Goal: Transaction & Acquisition: Book appointment/travel/reservation

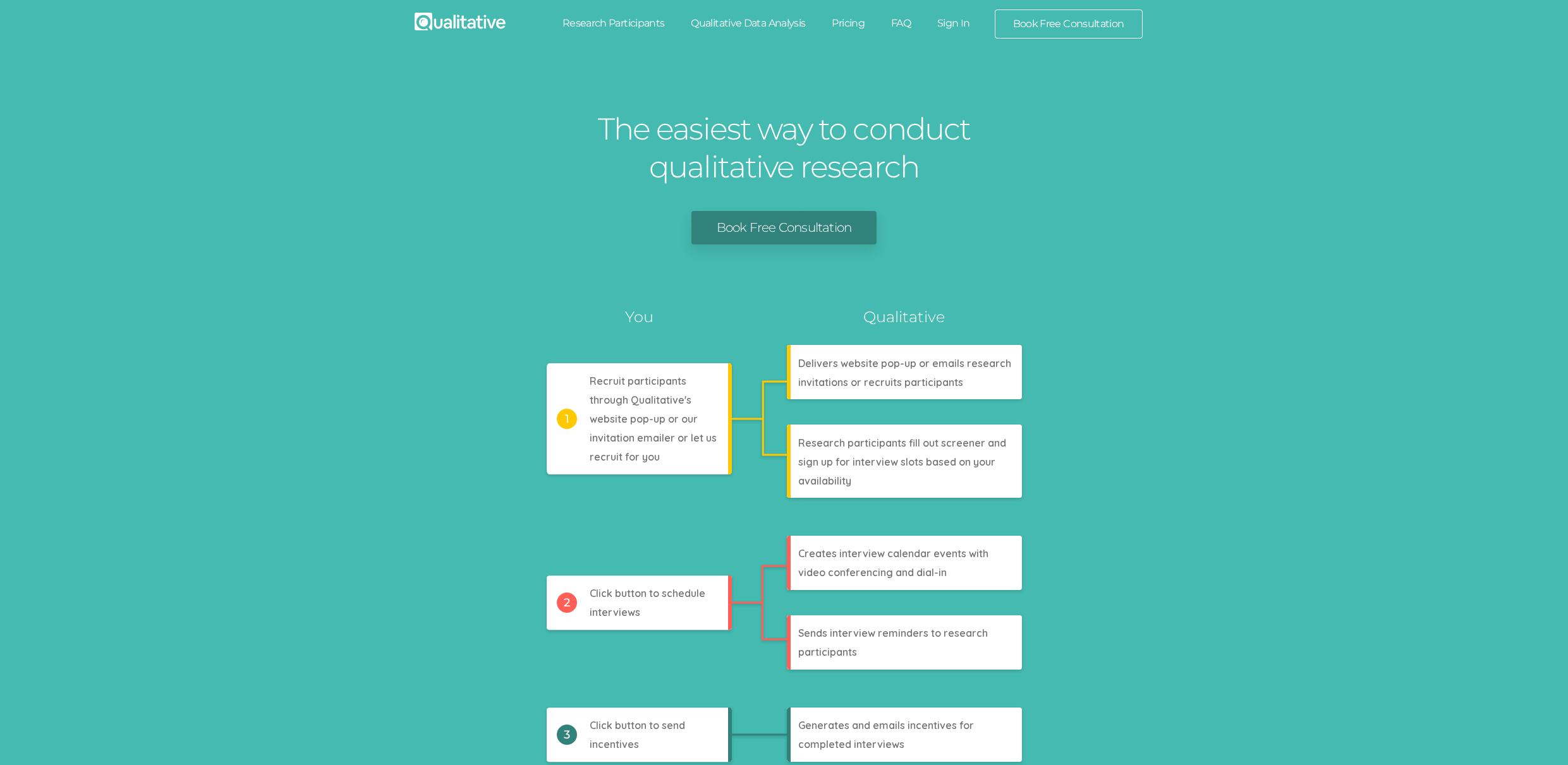
click at [650, 19] on link "Research Participants" at bounding box center [613, 24] width 129 height 28
click at [747, 25] on link "Qualitative Data Analysis" at bounding box center [748, 24] width 141 height 28
click at [840, 28] on link "Pricing" at bounding box center [847, 24] width 59 height 28
drag, startPoint x: 898, startPoint y: 21, endPoint x: 905, endPoint y: 23, distance: 7.3
click at [898, 21] on link "FAQ" at bounding box center [901, 24] width 46 height 28
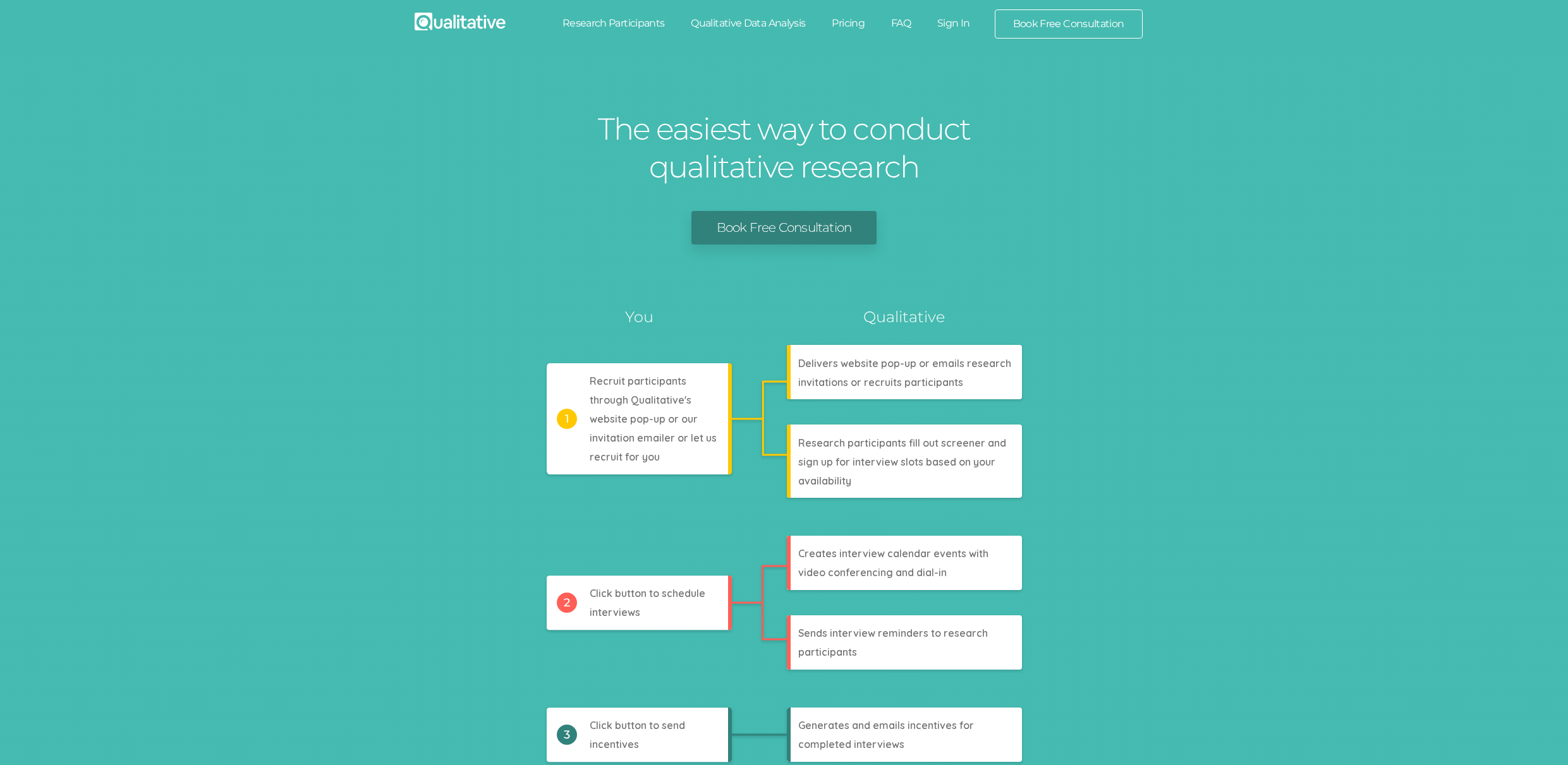
click at [950, 26] on link "Sign In" at bounding box center [953, 24] width 59 height 28
click at [1046, 24] on link "Book Free Consultation" at bounding box center [1068, 24] width 146 height 28
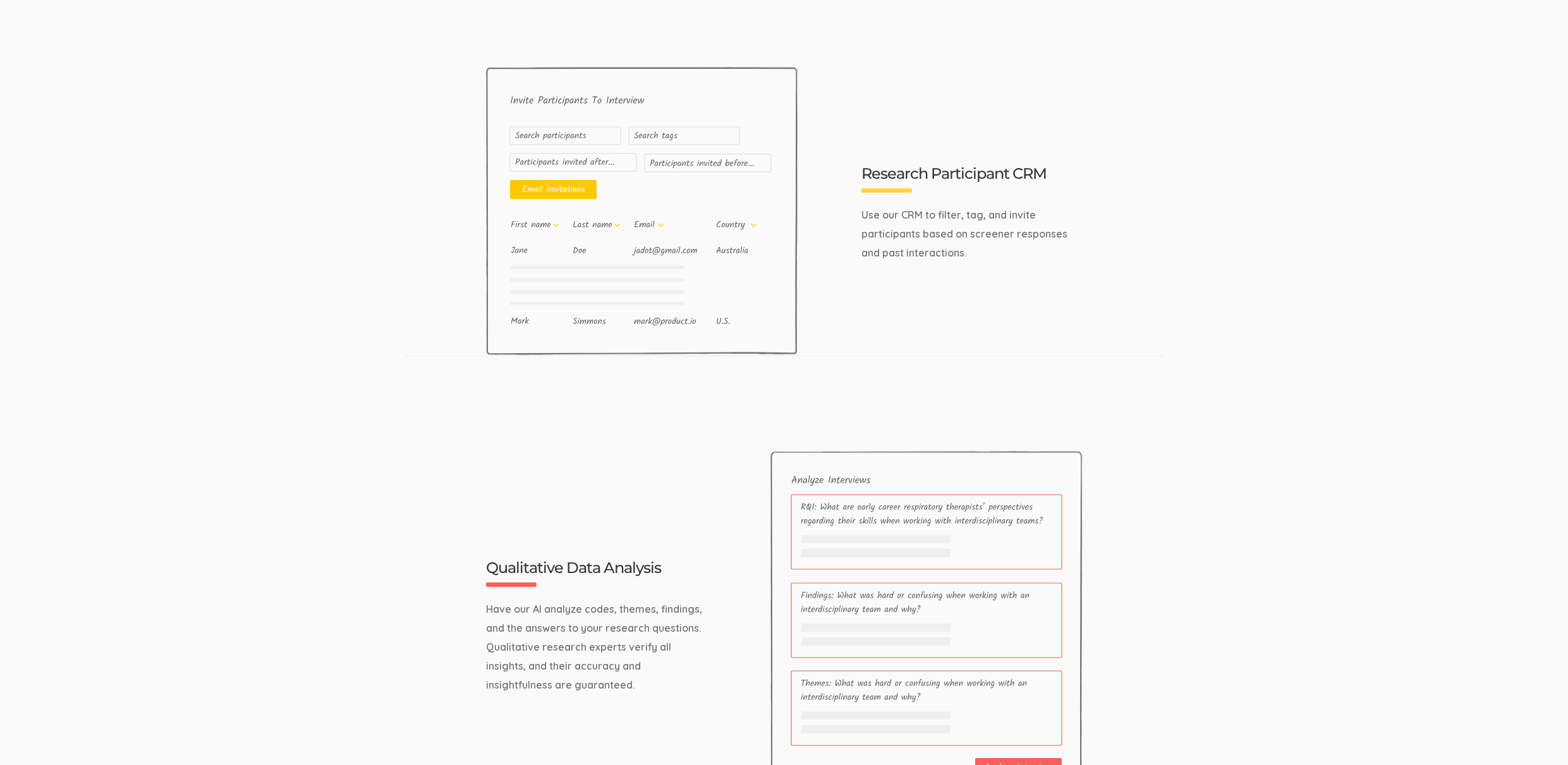
scroll to position [4041, 0]
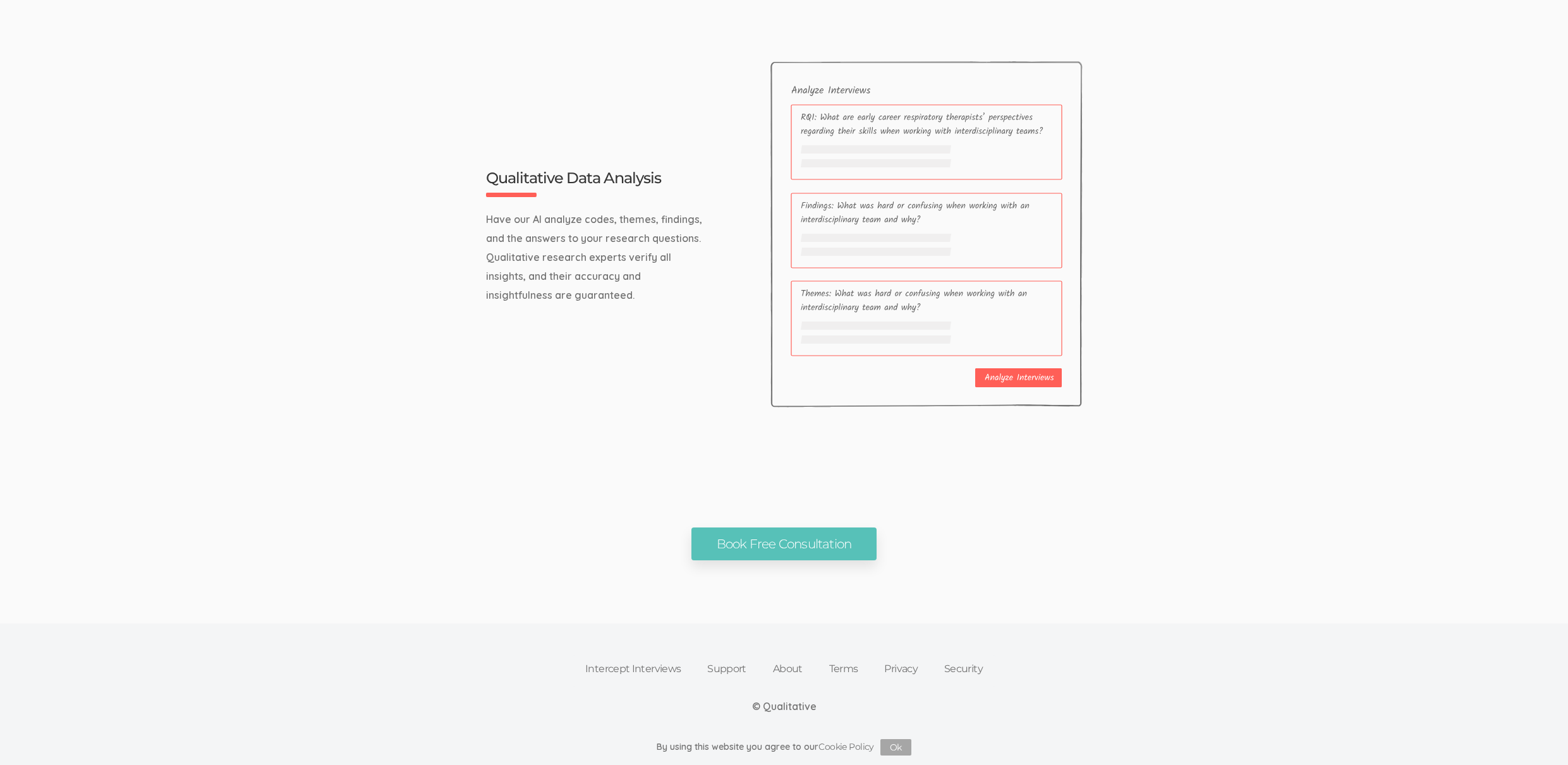
click at [619, 661] on link "Intercept Interviews" at bounding box center [633, 669] width 122 height 28
click at [745, 668] on link "Support" at bounding box center [726, 669] width 66 height 28
click at [775, 665] on link "About" at bounding box center [788, 669] width 56 height 28
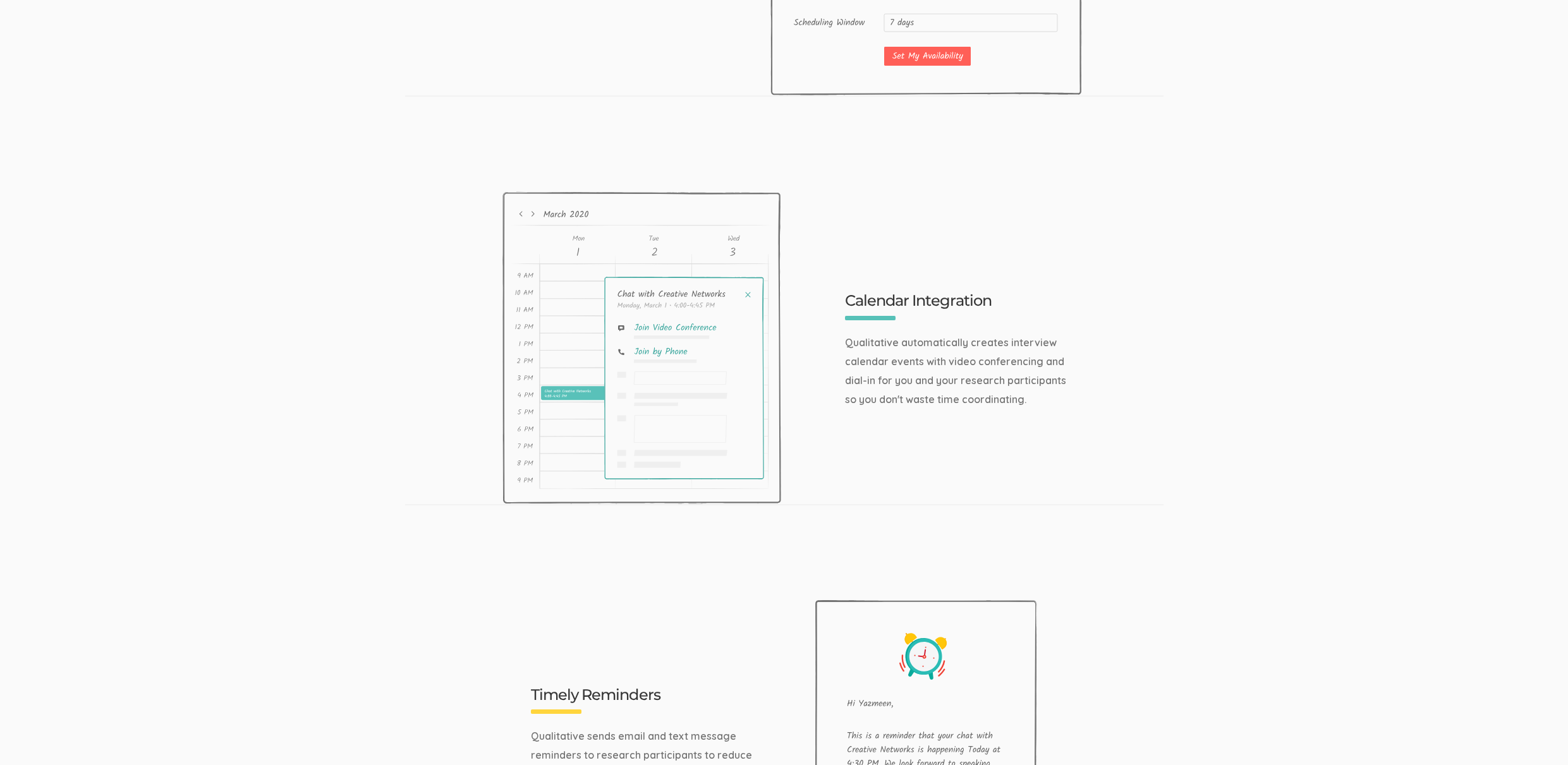
scroll to position [662, 0]
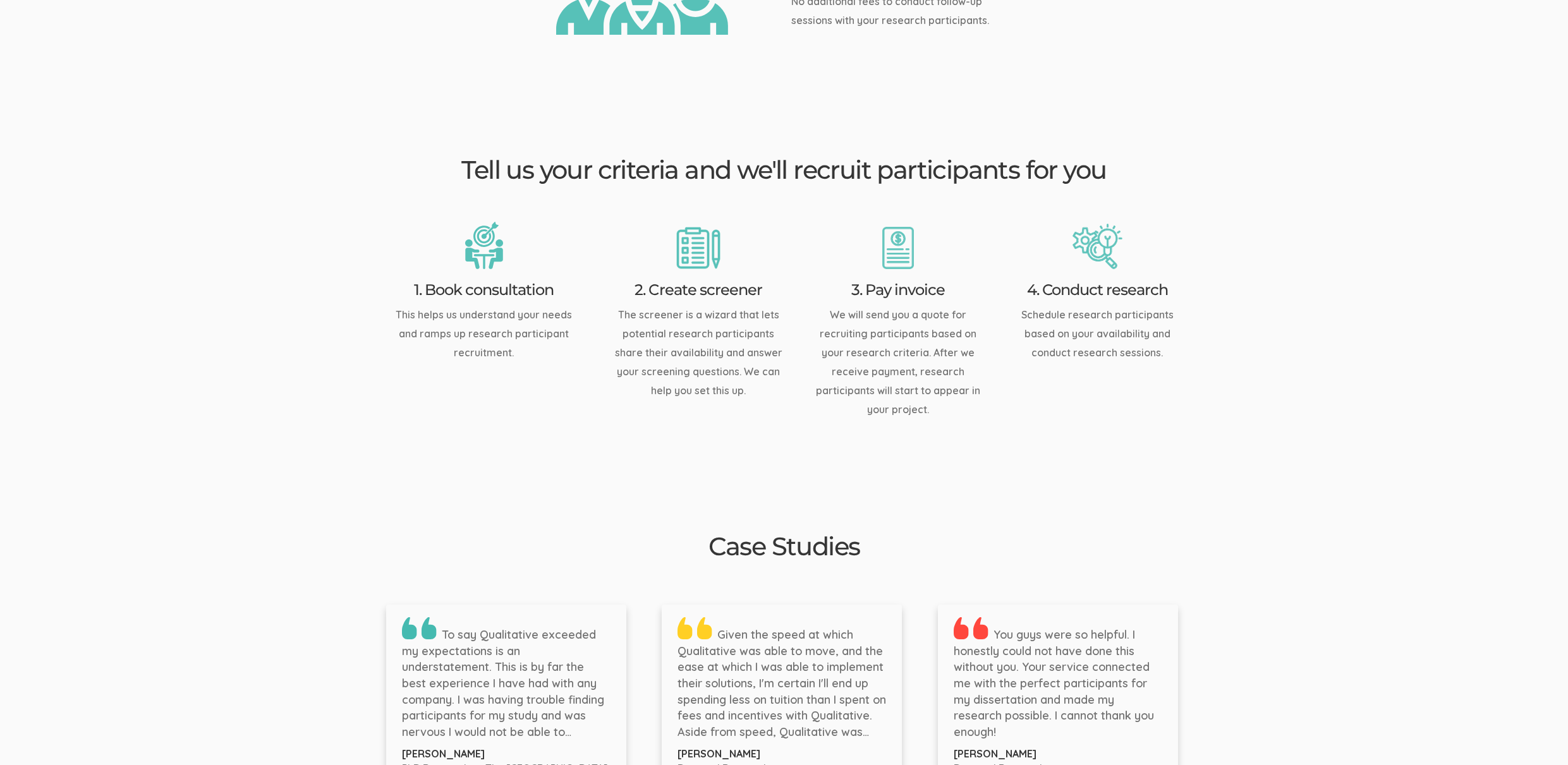
scroll to position [1577, 0]
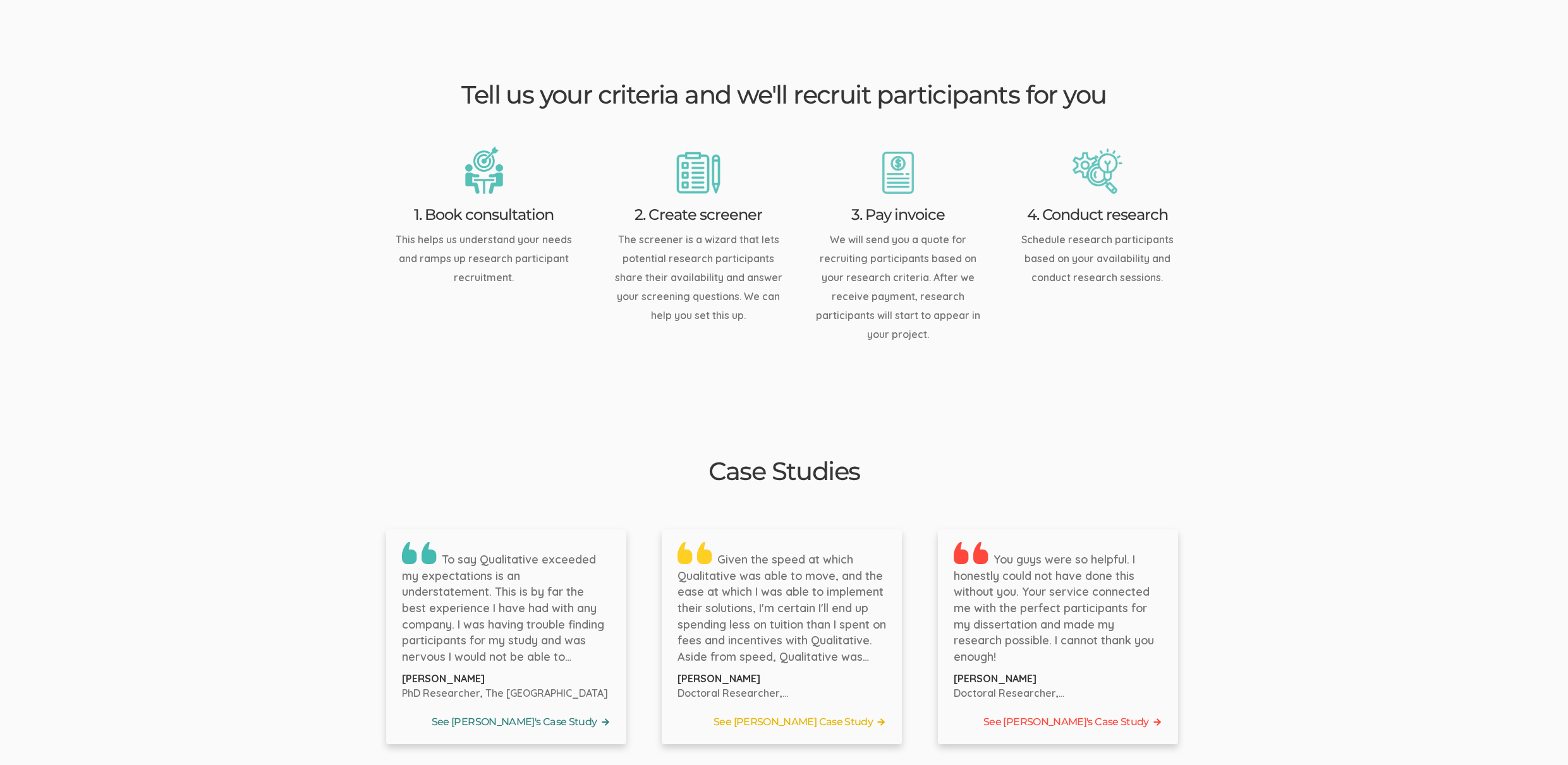
click at [582, 713] on link "See Bernice's Case Study" at bounding box center [506, 723] width 209 height 19
click at [778, 713] on link "See Tyler's Case Study" at bounding box center [782, 723] width 209 height 19
click at [1089, 713] on link "See Laura's Case Study" at bounding box center [1058, 723] width 209 height 19
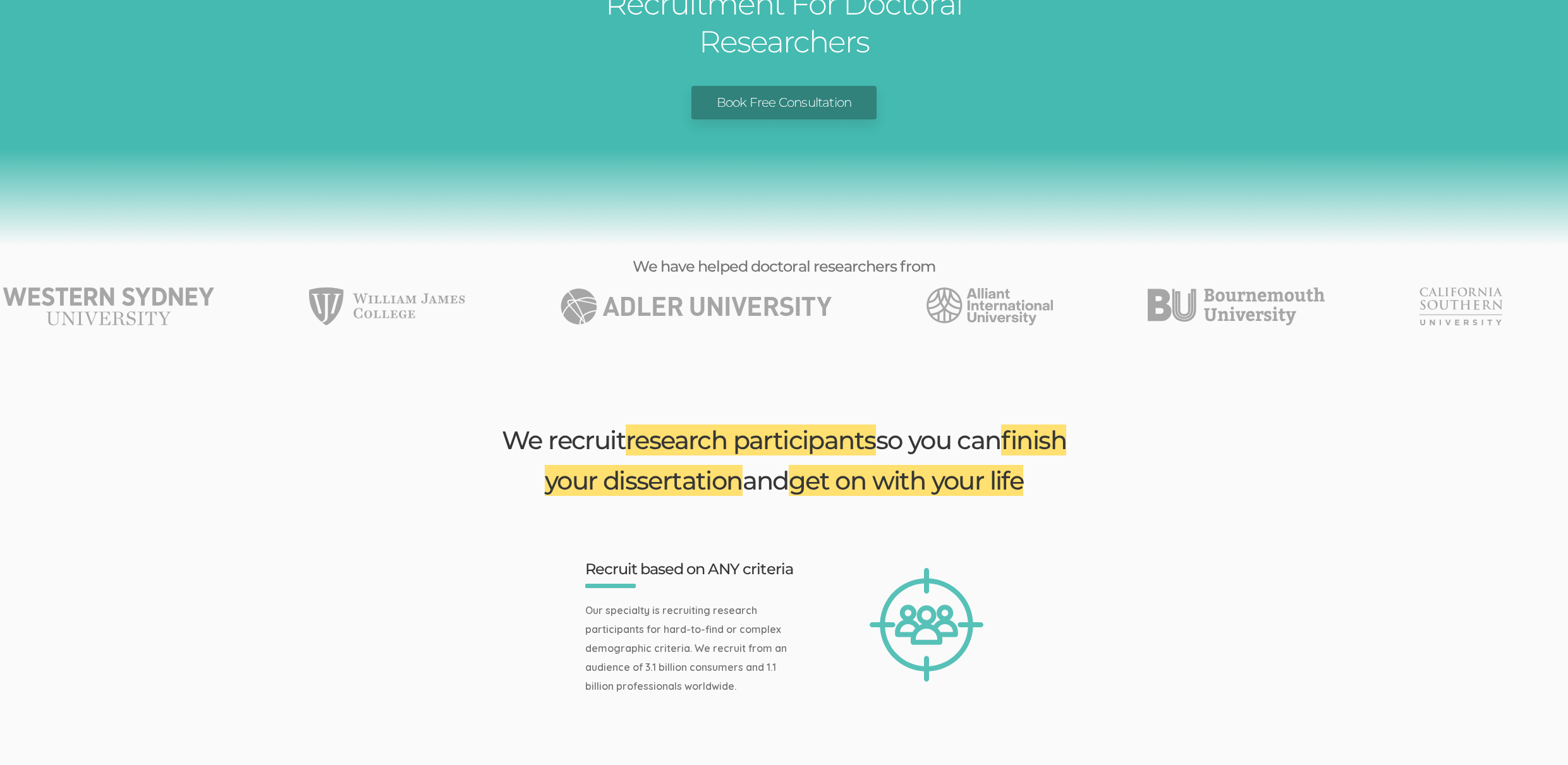
scroll to position [0, 0]
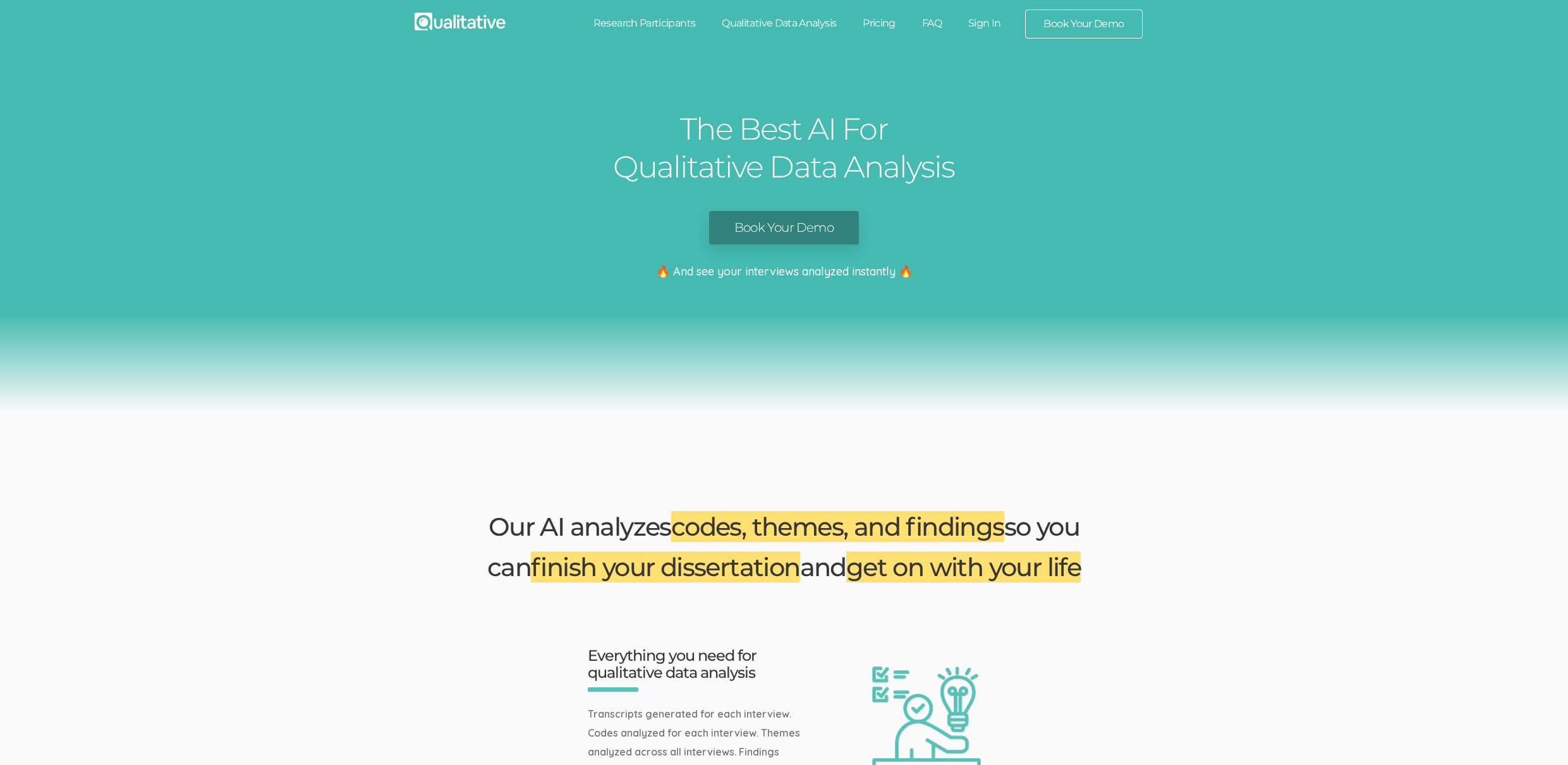
click at [760, 224] on link "Book Your Demo" at bounding box center [784, 227] width 150 height 33
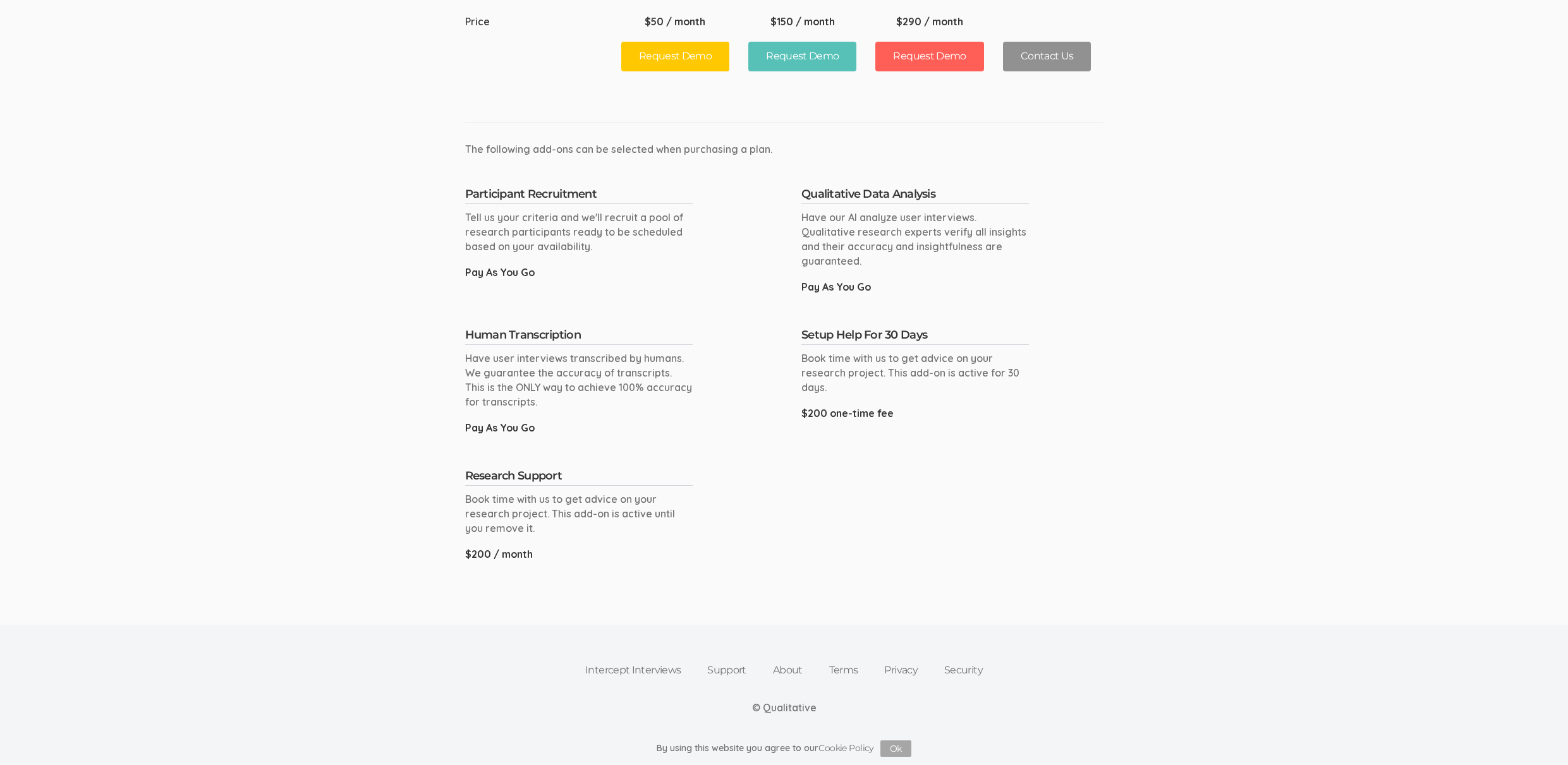
scroll to position [174, 0]
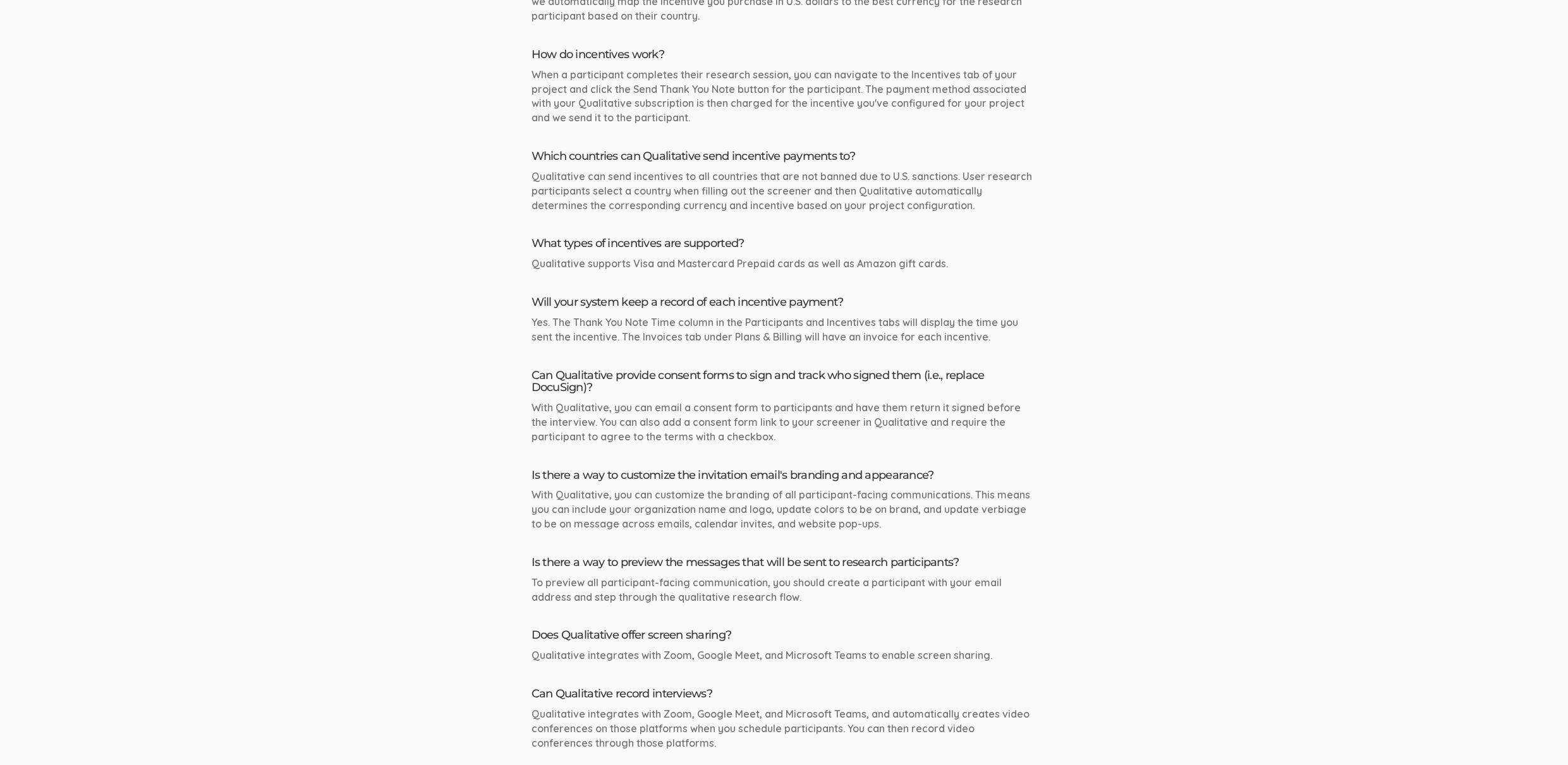
scroll to position [1282, 0]
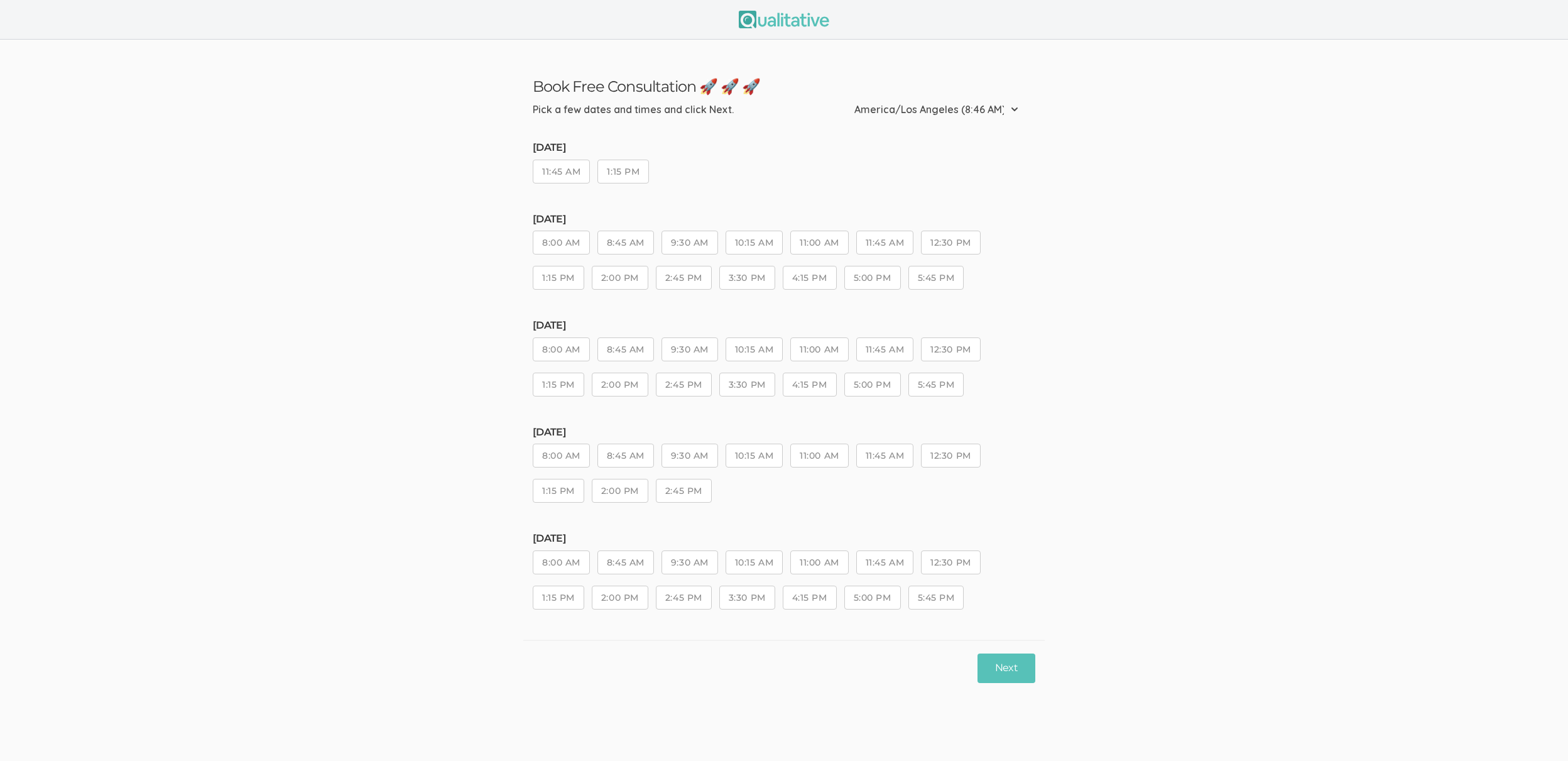
drag, startPoint x: 682, startPoint y: 493, endPoint x: 717, endPoint y: 513, distance: 40.3
click at [682, 492] on button "2:45 PM" at bounding box center [684, 490] width 56 height 24
click at [990, 676] on button "Next" at bounding box center [1007, 669] width 58 height 30
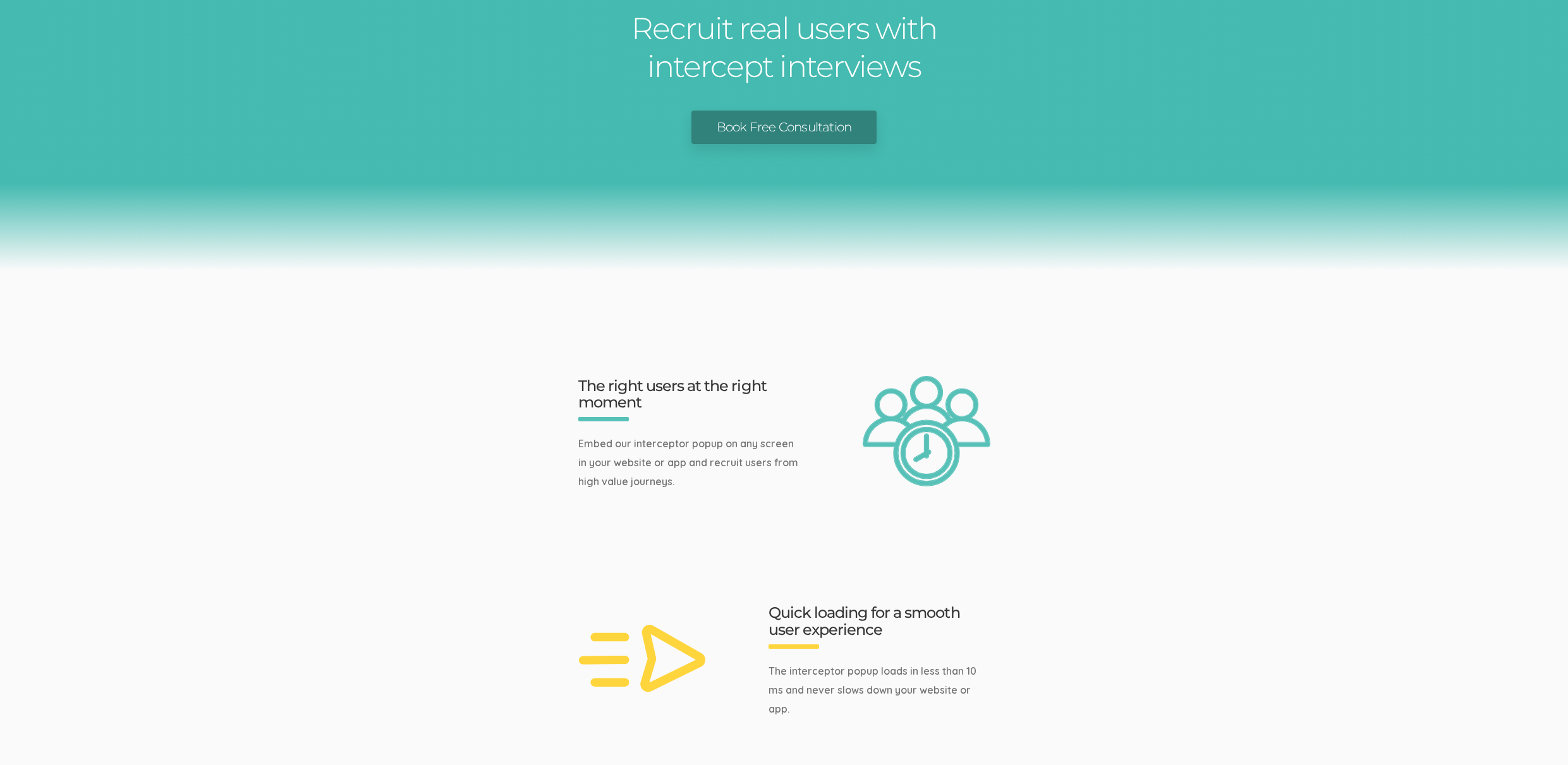
scroll to position [1459, 0]
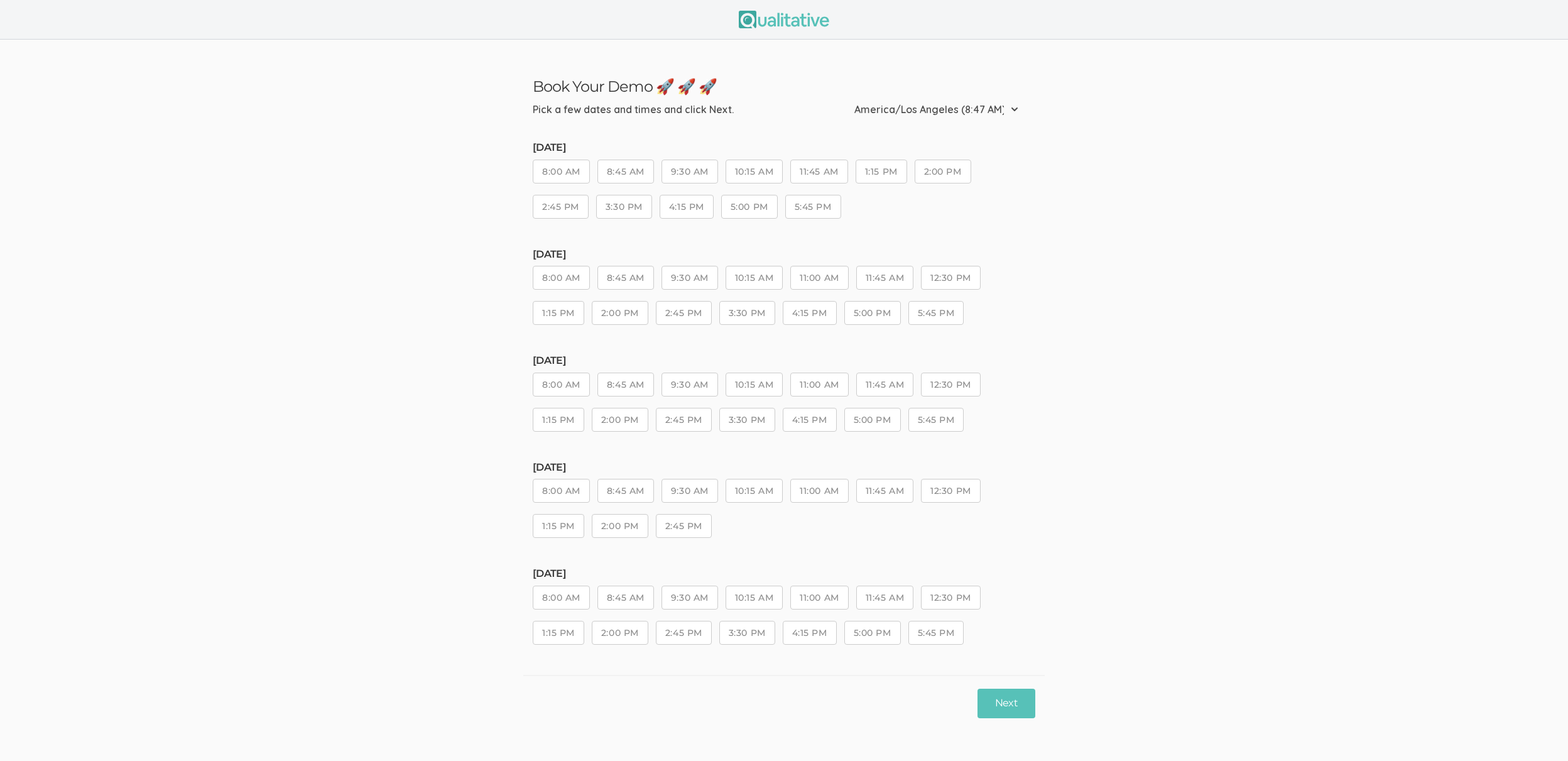
click at [645, 380] on button "8:45 AM" at bounding box center [626, 384] width 57 height 24
click at [697, 385] on button "9:30 AM" at bounding box center [690, 384] width 57 height 24
click at [1008, 703] on button "Next" at bounding box center [1007, 704] width 58 height 30
